Goal: Check status: Check status

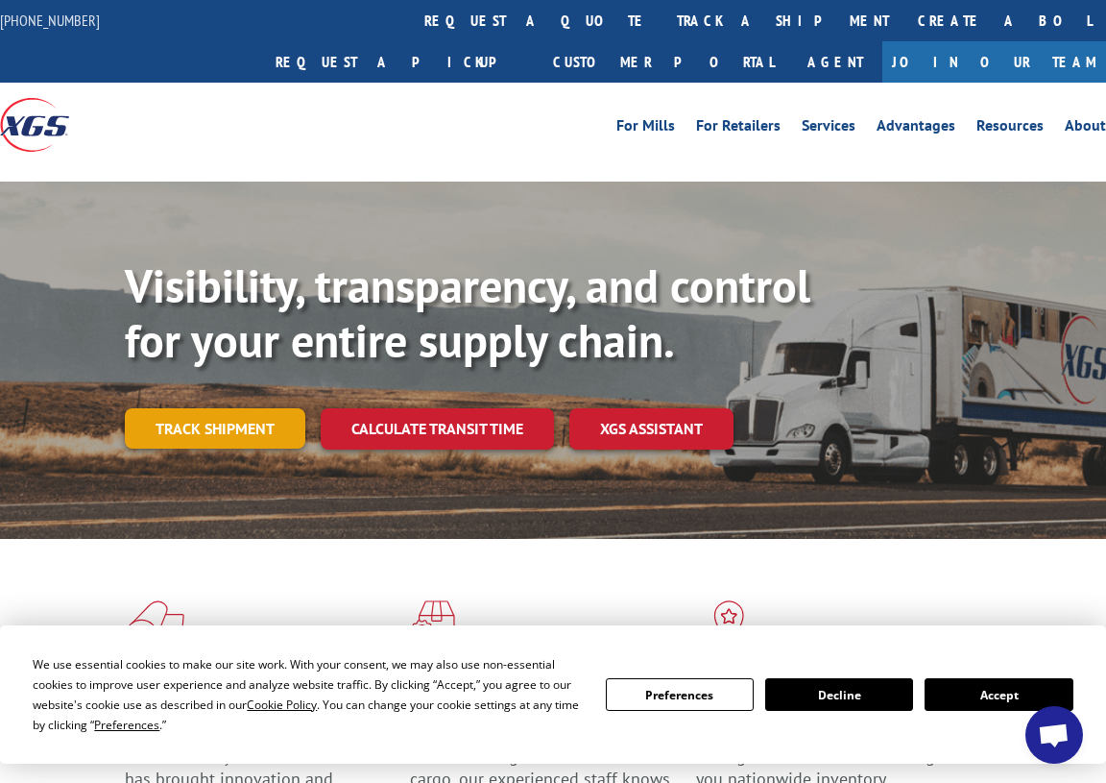
click at [238, 408] on link "Track shipment" at bounding box center [215, 428] width 181 height 40
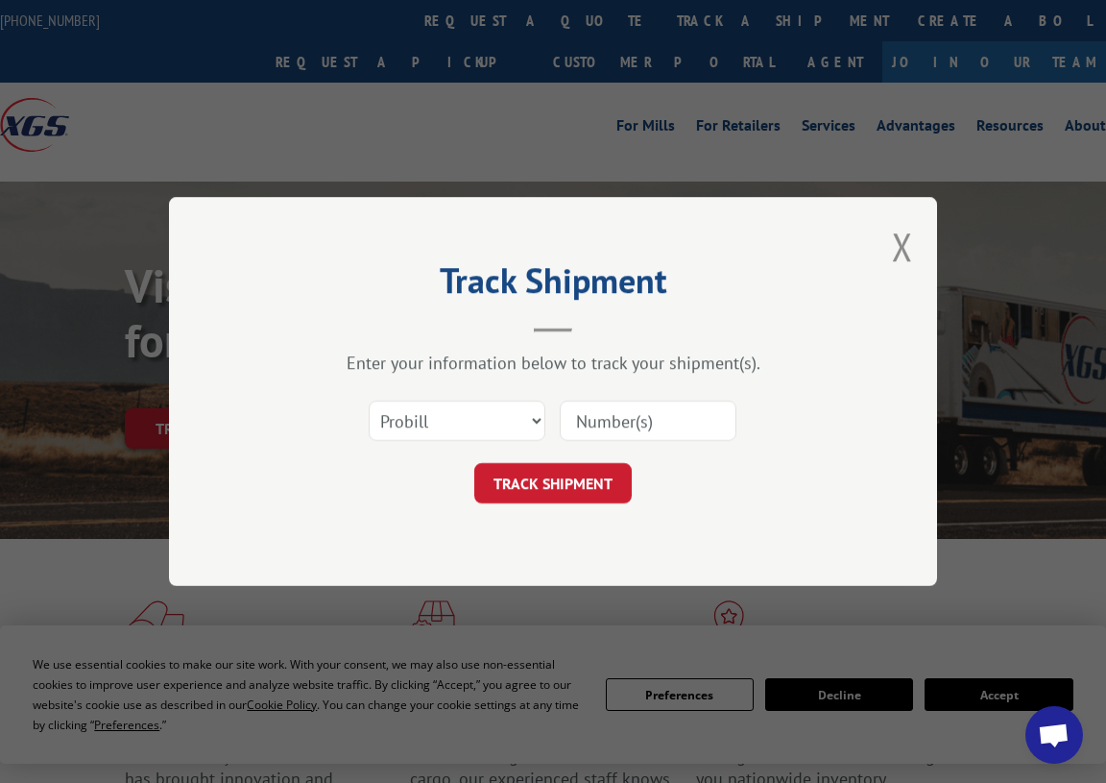
click at [238, 397] on div "Track Shipment Enter your information below to track your shipment(s). Select c…" at bounding box center [553, 391] width 768 height 389
click at [870, 441] on div "Track Shipment Enter your information below to track your shipment(s). Select c…" at bounding box center [553, 391] width 768 height 389
click at [618, 406] on input at bounding box center [648, 420] width 177 height 40
paste input "17260718"
type input "17260718"
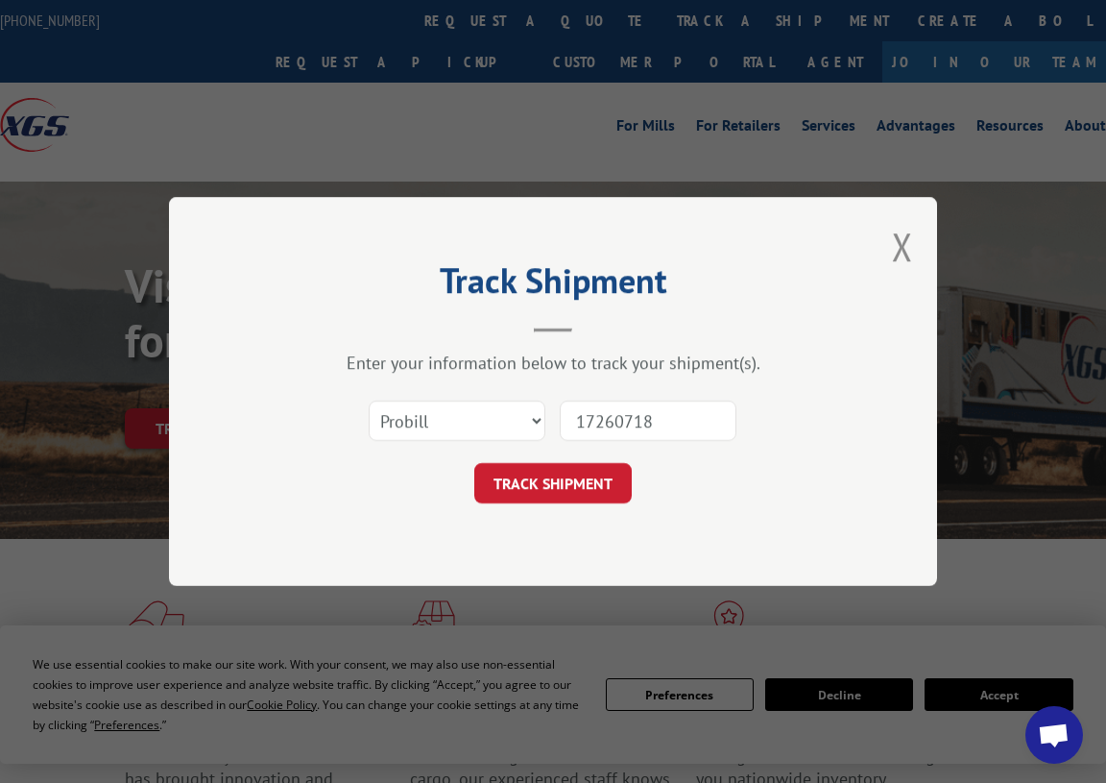
click at [574, 459] on form "Select category... Probill BOL PO 17260718 TRACK SHIPMENT" at bounding box center [553, 446] width 576 height 114
click at [542, 482] on button "TRACK SHIPMENT" at bounding box center [552, 483] width 157 height 40
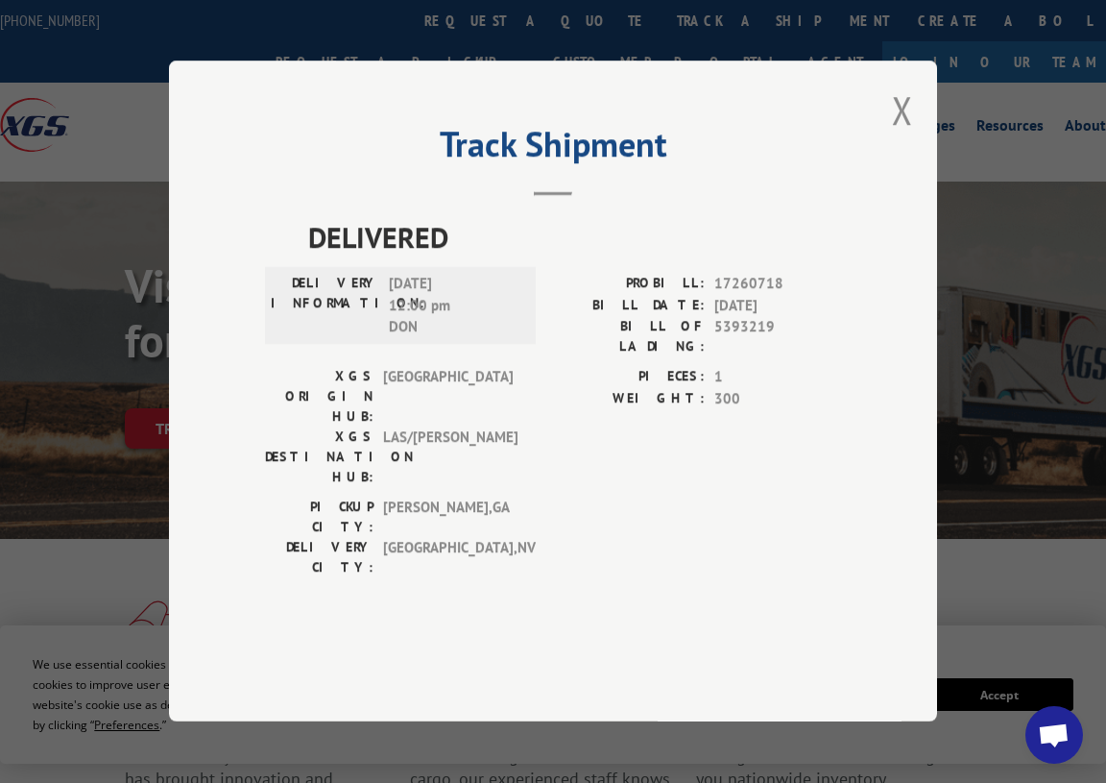
click at [881, 53] on div "Track Shipment DELIVERED DELIVERY INFORMATION: [DATE] 12:00 pm DON PROBILL: 172…" at bounding box center [553, 391] width 1106 height 783
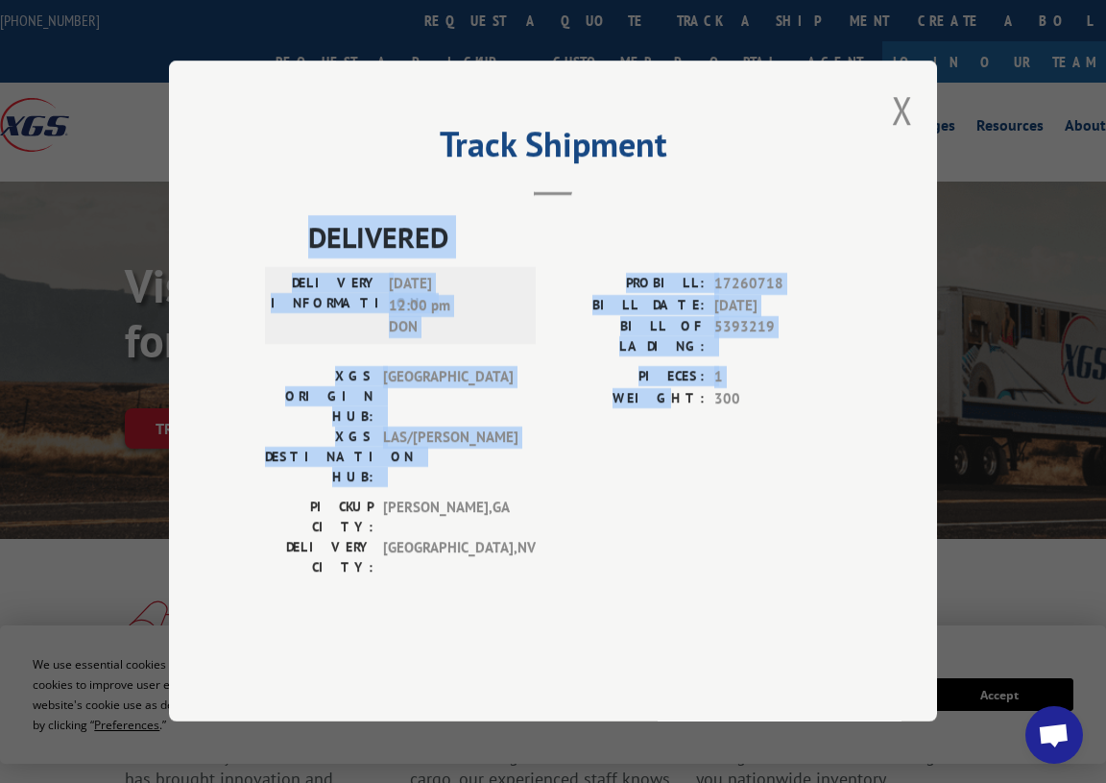
drag, startPoint x: 306, startPoint y: 280, endPoint x: 686, endPoint y: 467, distance: 422.6
click at [686, 467] on div "DELIVERED DELIVERY INFORMATION: [DATE] 12:00 pm DON PROBILL: 17260718 BILL DATE…" at bounding box center [553, 402] width 576 height 372
click at [686, 467] on div "PIECES: 1 WEIGHT: 300" at bounding box center [697, 432] width 288 height 131
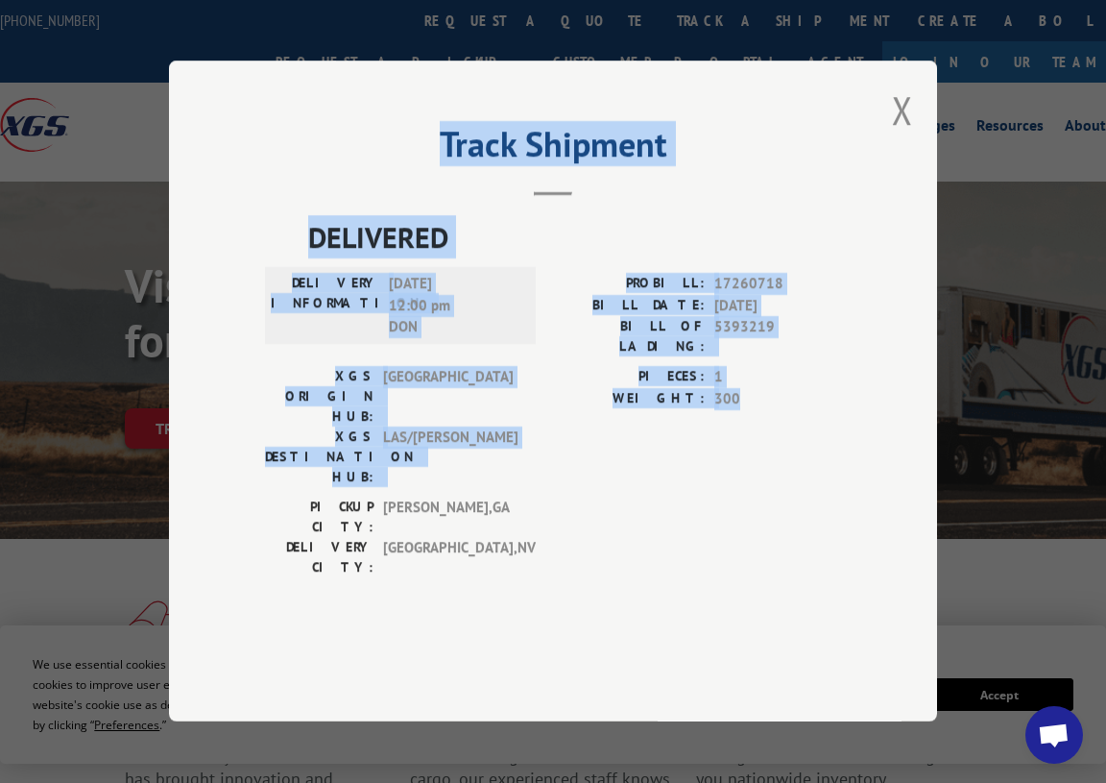
drag, startPoint x: 304, startPoint y: 235, endPoint x: 573, endPoint y: 317, distance: 281.0
click at [722, 458] on div "Track Shipment DELIVERED DELIVERY INFORMATION: [DATE] 12:00 pm DON PROBILL: 172…" at bounding box center [553, 390] width 768 height 661
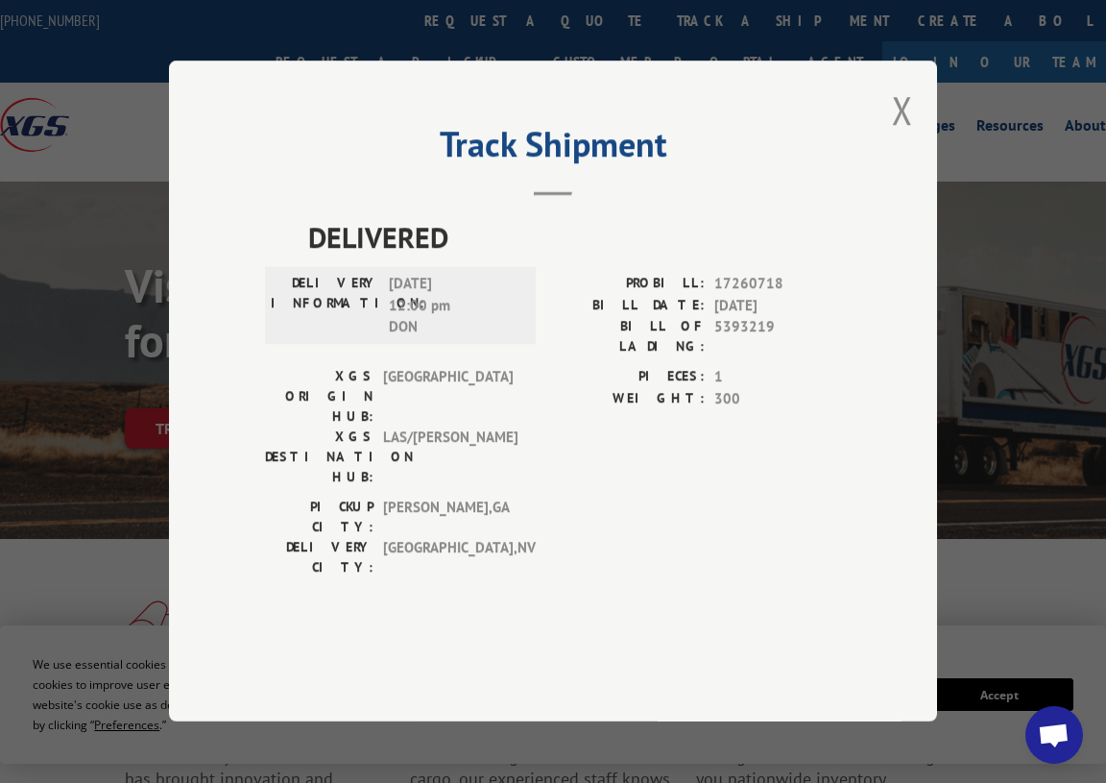
click at [459, 172] on div "Track Shipment DELIVERED DELIVERY INFORMATION: [DATE] 12:00 pm DON PROBILL: 172…" at bounding box center [553, 390] width 768 height 661
click at [446, 167] on h2 "Track Shipment" at bounding box center [553, 149] width 576 height 36
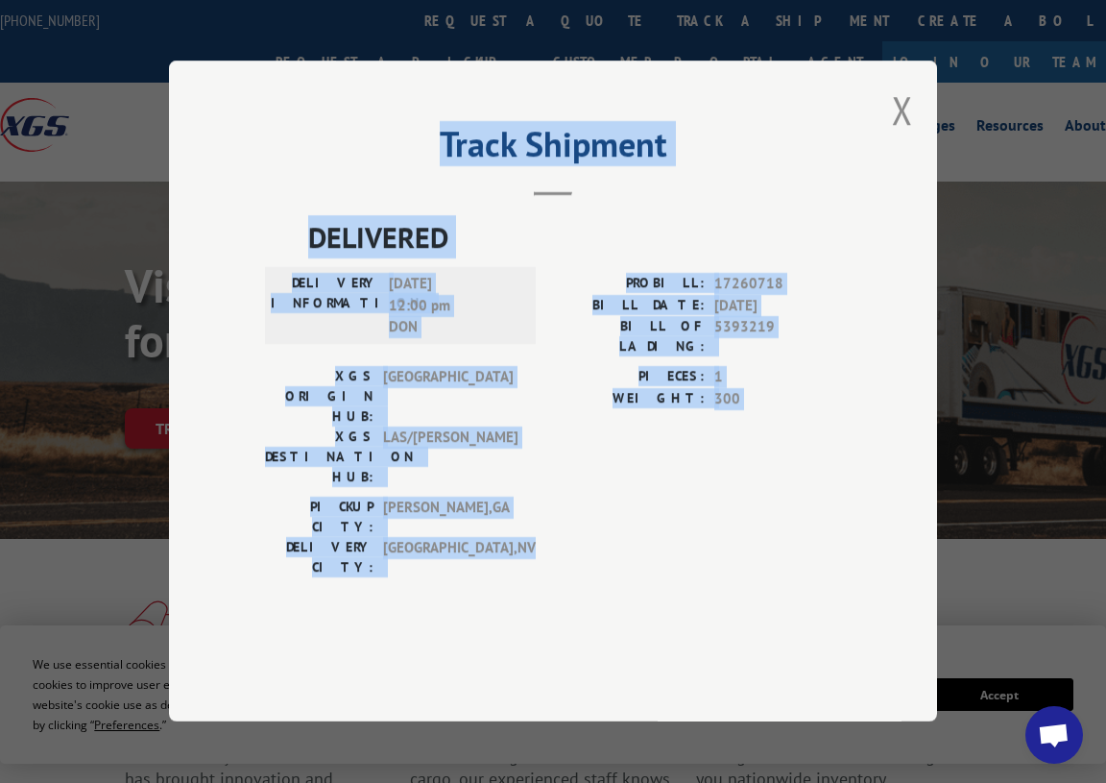
drag, startPoint x: 446, startPoint y: 176, endPoint x: 764, endPoint y: 515, distance: 465.3
click at [764, 515] on div "Track Shipment DELIVERED DELIVERY INFORMATION: [DATE] 12:00 pm DON PROBILL: 172…" at bounding box center [553, 390] width 768 height 661
copy div "Track Shipment DELIVERED DELIVERY INFORMATION: [DATE] 12:00 pm DON PROBILL: 172…"
click at [893, 135] on button "Close modal" at bounding box center [902, 109] width 21 height 51
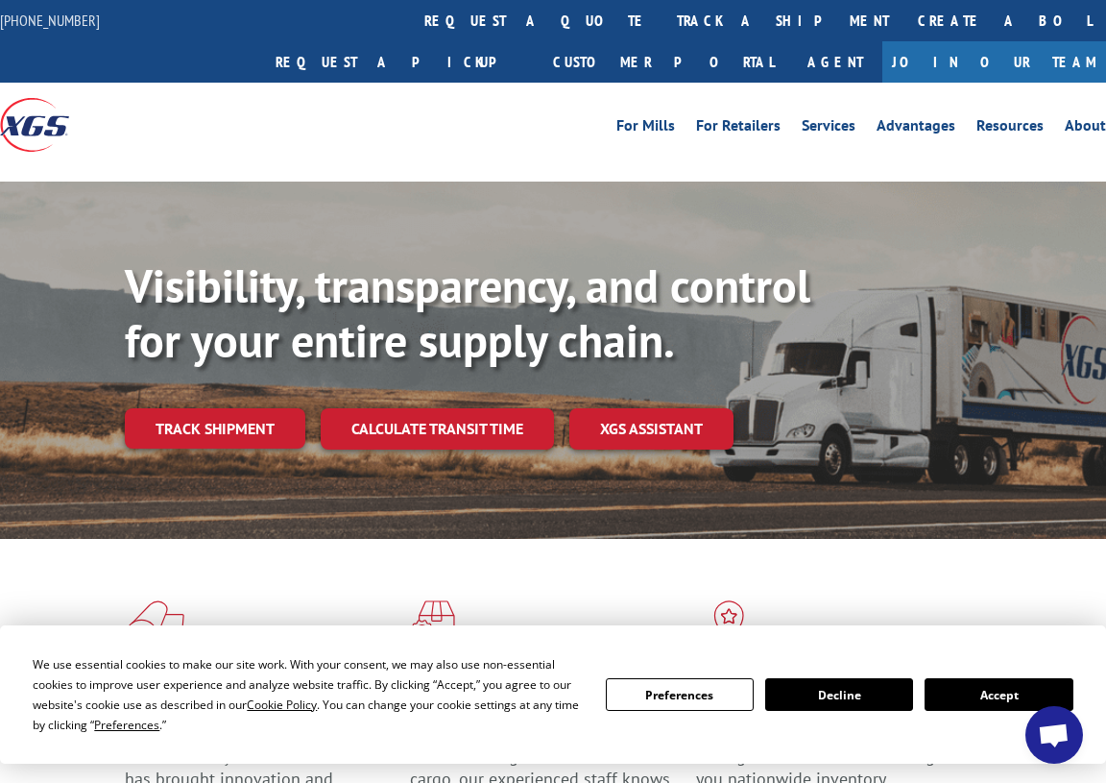
click at [838, 167] on div at bounding box center [553, 174] width 1106 height 14
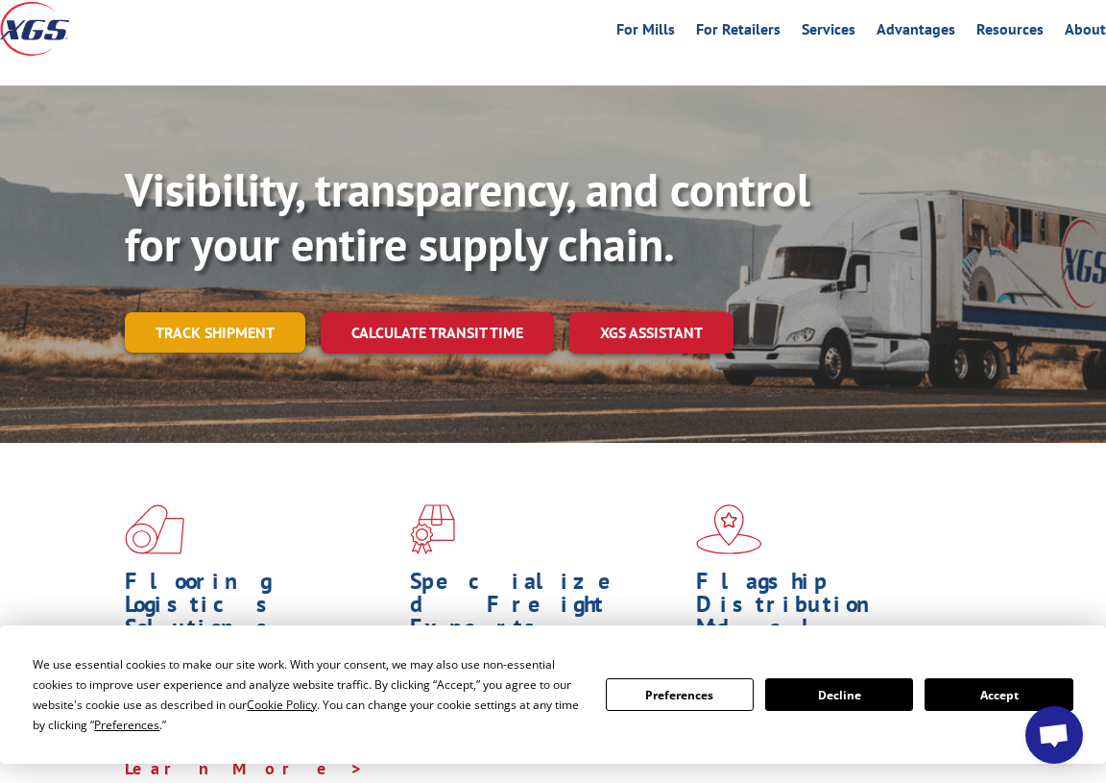
click at [190, 312] on link "Track shipment" at bounding box center [215, 332] width 181 height 40
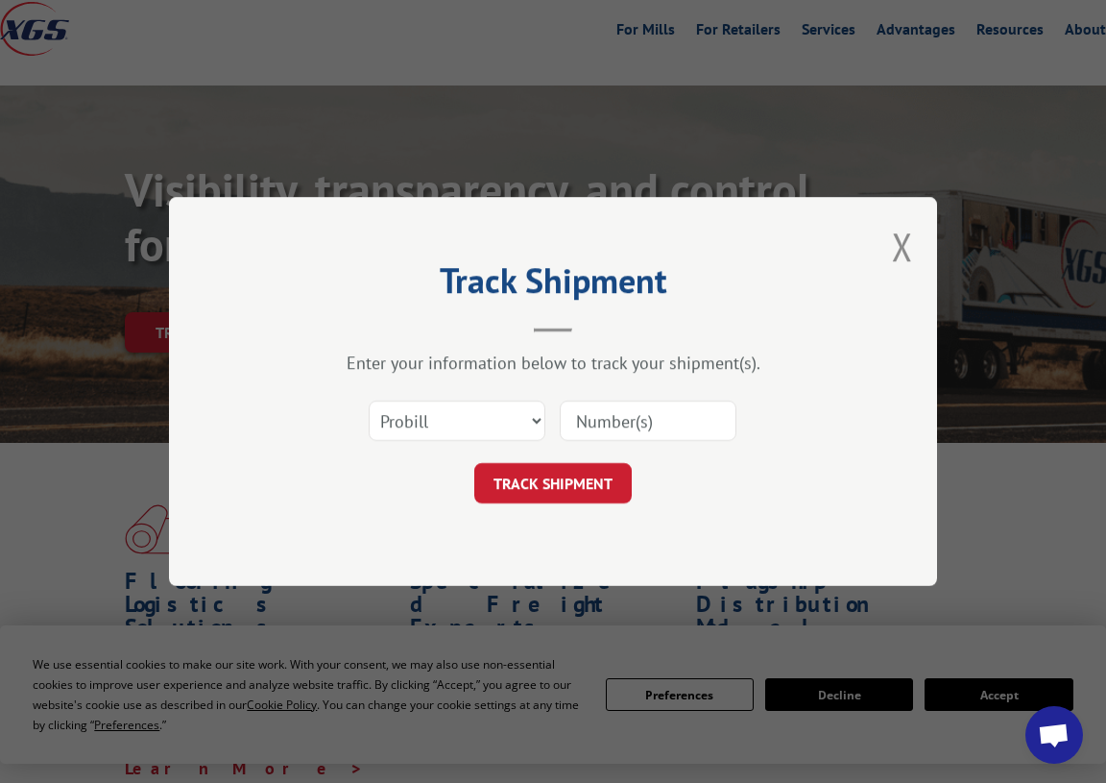
click at [616, 403] on input at bounding box center [648, 420] width 177 height 40
paste input "17260718"
type input "17260718"
click at [533, 469] on button "TRACK SHIPMENT" at bounding box center [552, 483] width 157 height 40
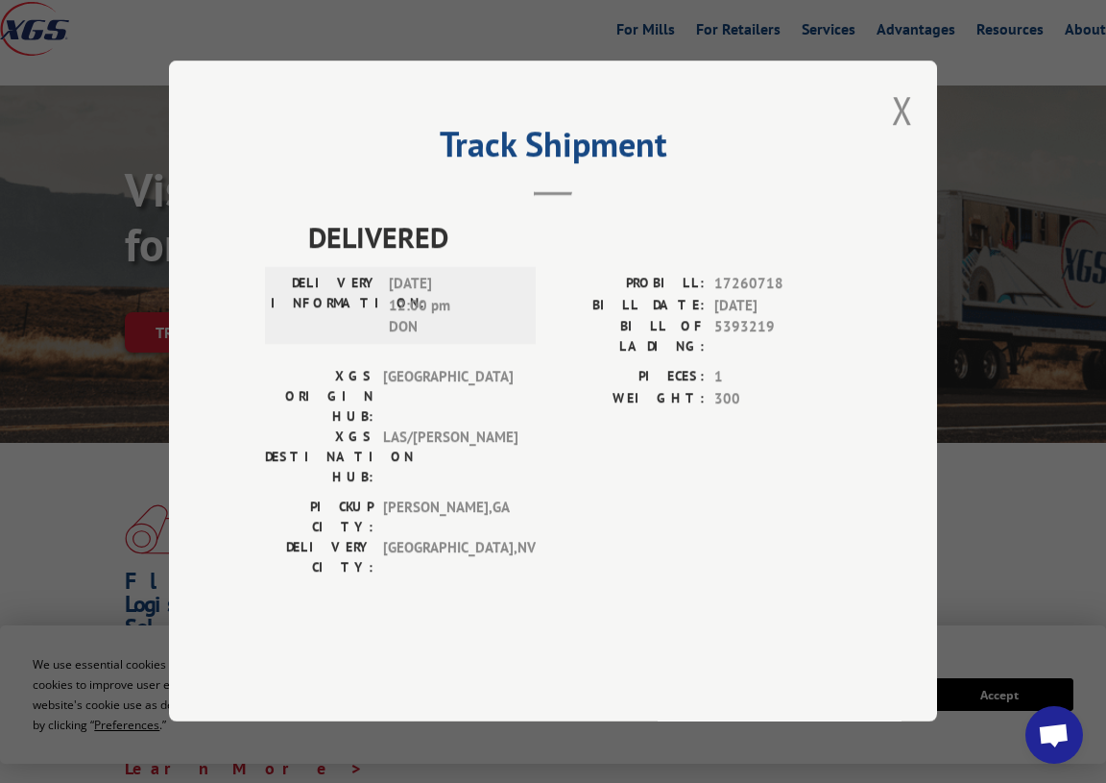
click at [737, 167] on h2 "Track Shipment" at bounding box center [553, 149] width 576 height 36
drag, startPoint x: 810, startPoint y: 58, endPoint x: 822, endPoint y: 36, distance: 24.1
click at [810, 58] on div "Track Shipment DELIVERED DELIVERY INFORMATION: [DATE] 12:00 pm DON PROBILL: 172…" at bounding box center [553, 391] width 1106 height 783
